Goal: Leave review/rating: Share an evaluation or opinion about a product, service, or content

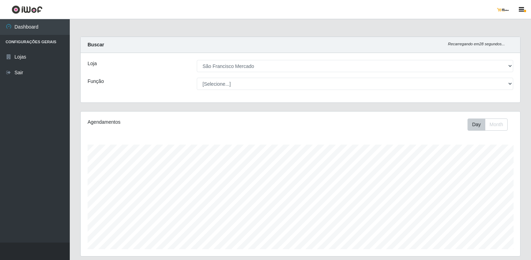
select select "168"
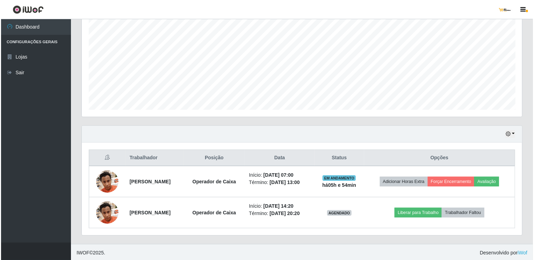
scroll to position [145, 440]
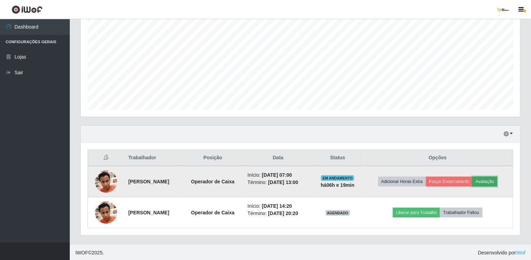
click at [483, 182] on button "Avaliação" at bounding box center [485, 182] width 25 height 10
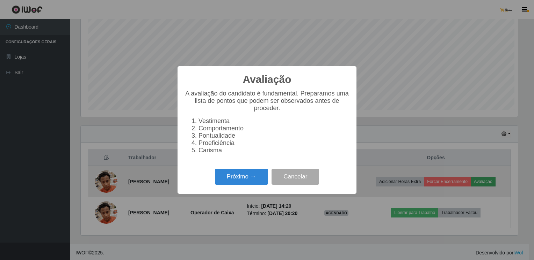
scroll to position [145, 437]
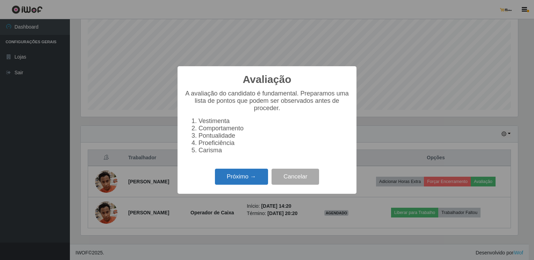
click at [246, 178] on button "Próximo →" at bounding box center [241, 177] width 53 height 16
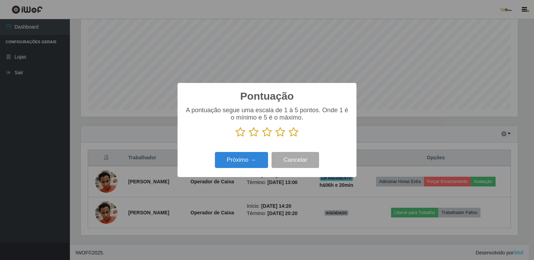
click at [294, 134] on icon at bounding box center [293, 132] width 10 height 10
click at [288, 138] on input "radio" at bounding box center [288, 138] width 0 height 0
click at [254, 161] on button "Próximo →" at bounding box center [241, 160] width 53 height 16
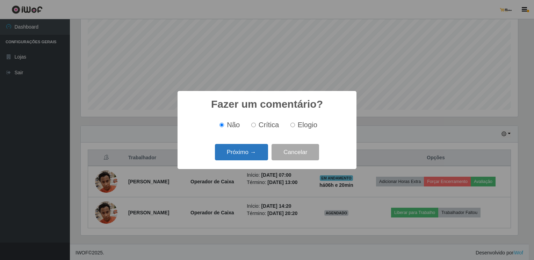
click at [253, 156] on button "Próximo →" at bounding box center [241, 152] width 53 height 16
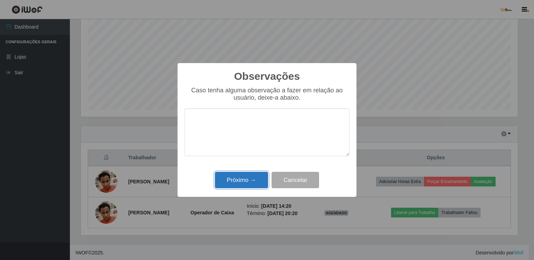
click at [249, 182] on button "Próximo →" at bounding box center [241, 180] width 53 height 16
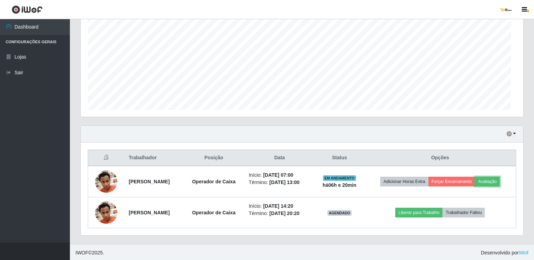
scroll to position [145, 440]
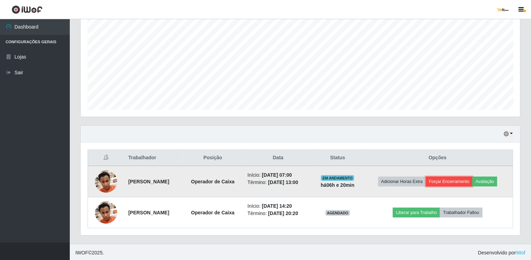
click at [459, 180] on button "Forçar Encerramento" at bounding box center [449, 182] width 47 height 10
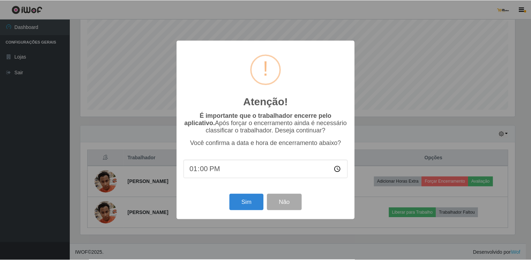
scroll to position [145, 437]
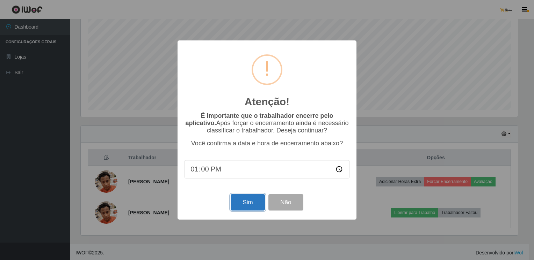
click at [247, 207] on button "Sim" at bounding box center [247, 202] width 34 height 16
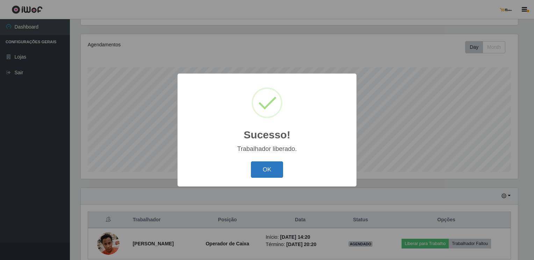
click at [279, 171] on button "OK" at bounding box center [267, 170] width 32 height 16
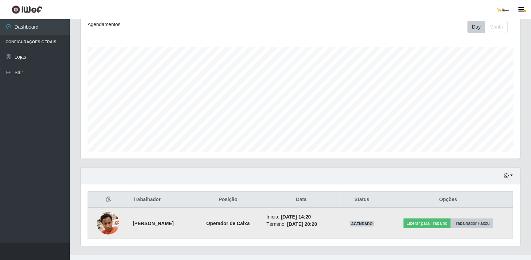
scroll to position [109, 0]
